Goal: Information Seeking & Learning: Learn about a topic

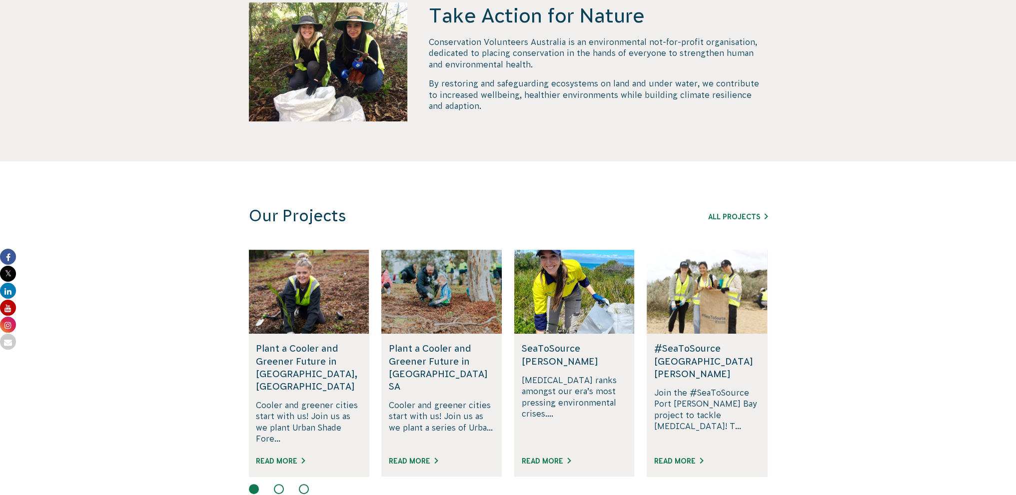
scroll to position [500, 0]
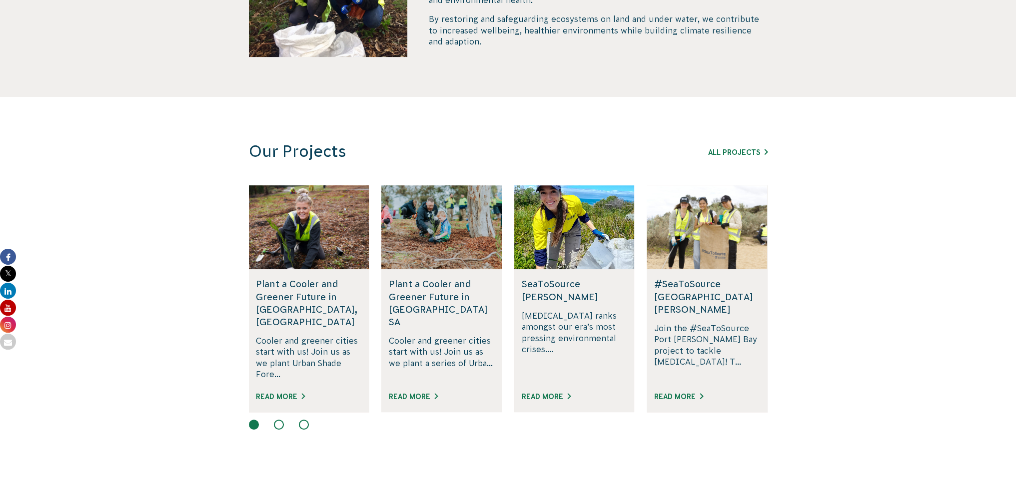
click at [276, 420] on button at bounding box center [279, 425] width 10 height 10
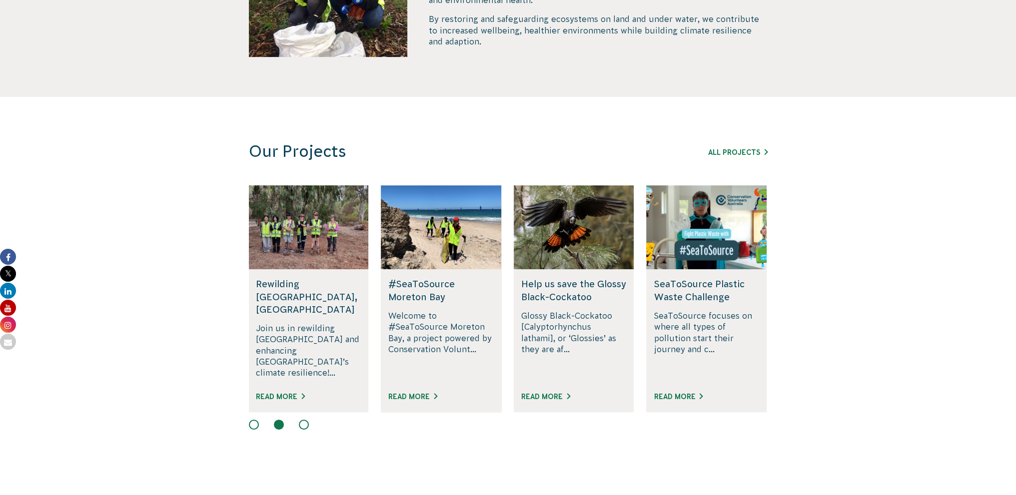
click at [304, 420] on button at bounding box center [304, 425] width 10 height 10
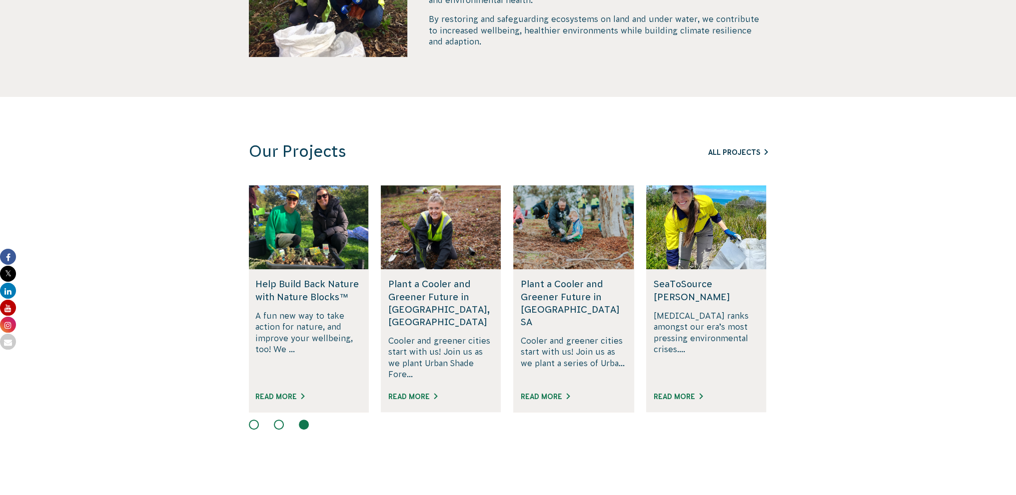
click at [720, 150] on link "All Projects" at bounding box center [737, 152] width 59 height 8
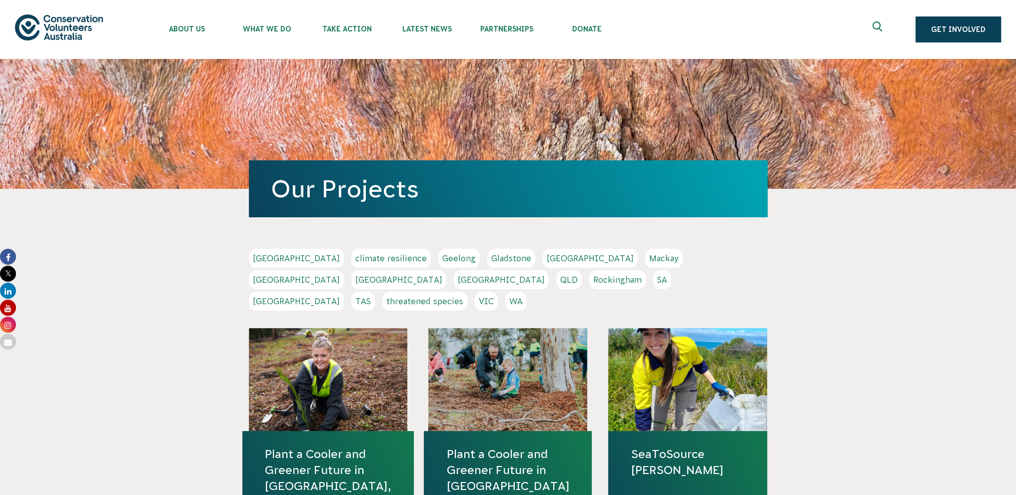
click at [446, 270] on link "NSW" at bounding box center [398, 279] width 95 height 19
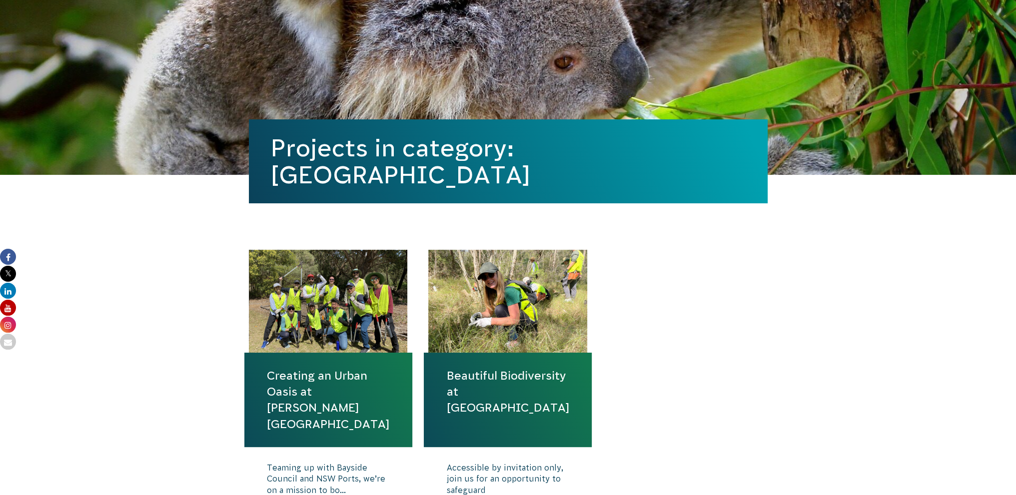
scroll to position [200, 0]
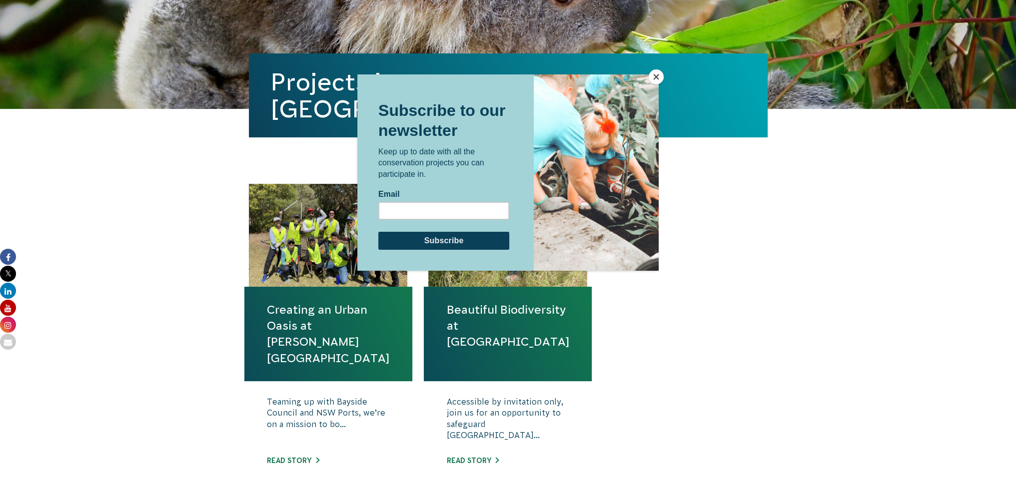
click at [178, 211] on div at bounding box center [508, 247] width 1016 height 495
click at [658, 78] on button "Close" at bounding box center [656, 76] width 15 height 15
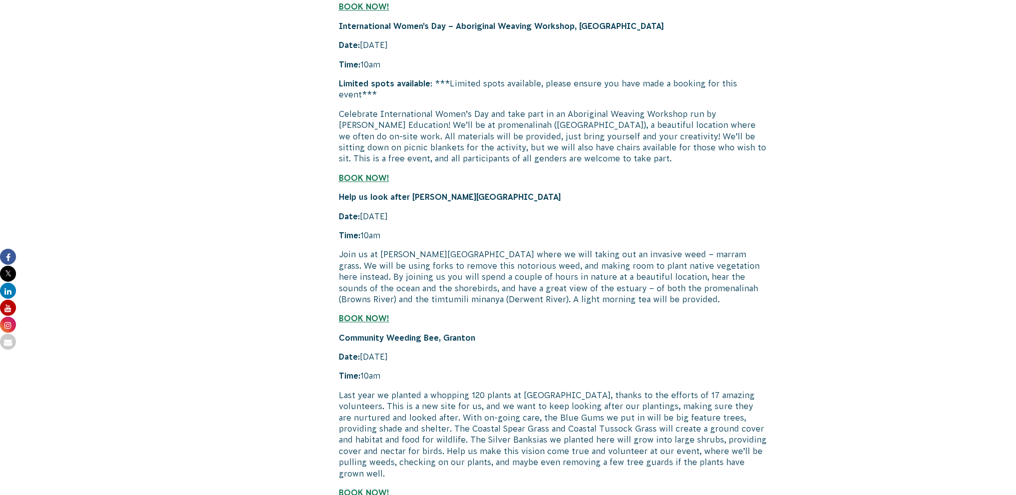
scroll to position [1450, 0]
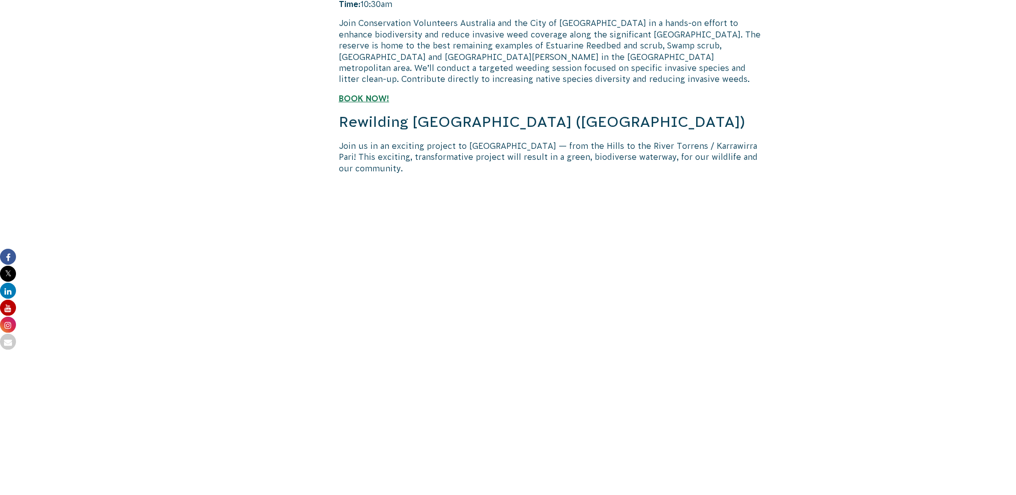
scroll to position [1550, 0]
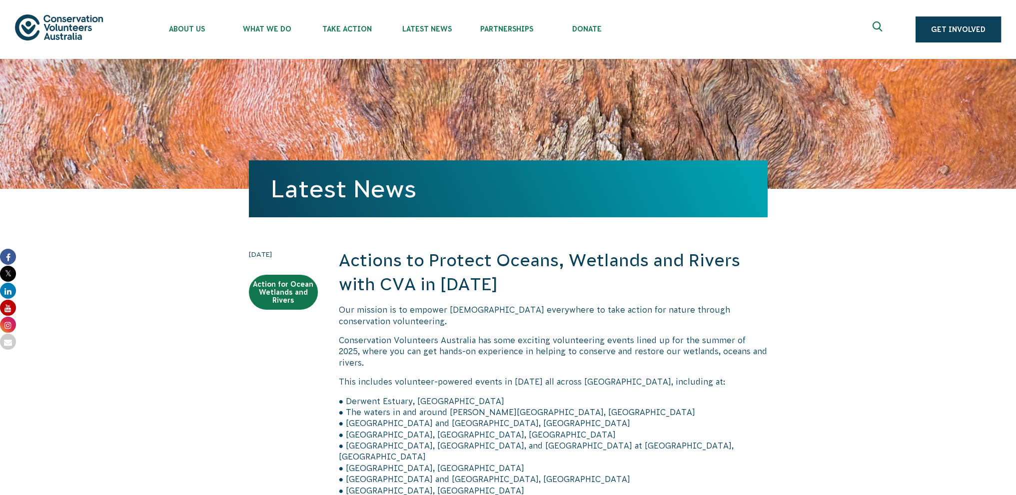
click at [135, 149] on div "Latest News" at bounding box center [508, 124] width 1016 height 130
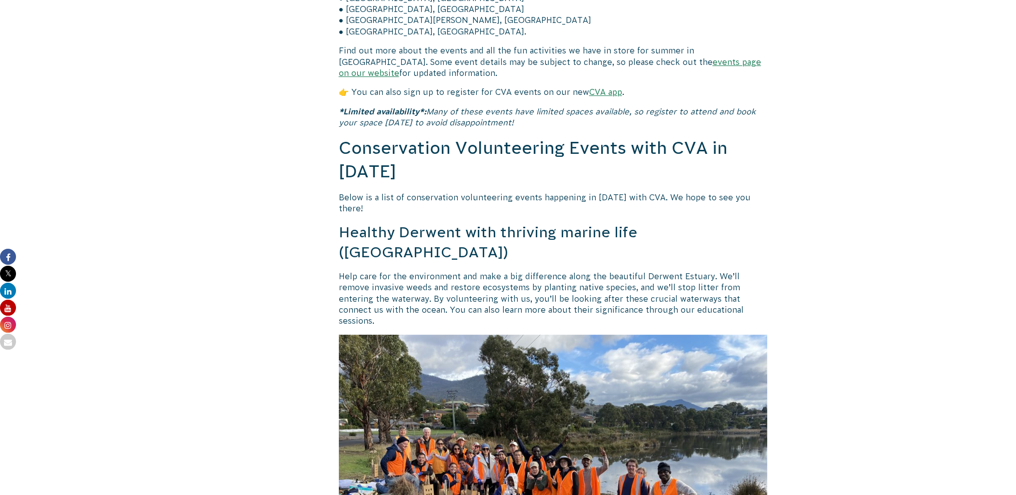
scroll to position [500, 0]
